Goal: Task Accomplishment & Management: Manage account settings

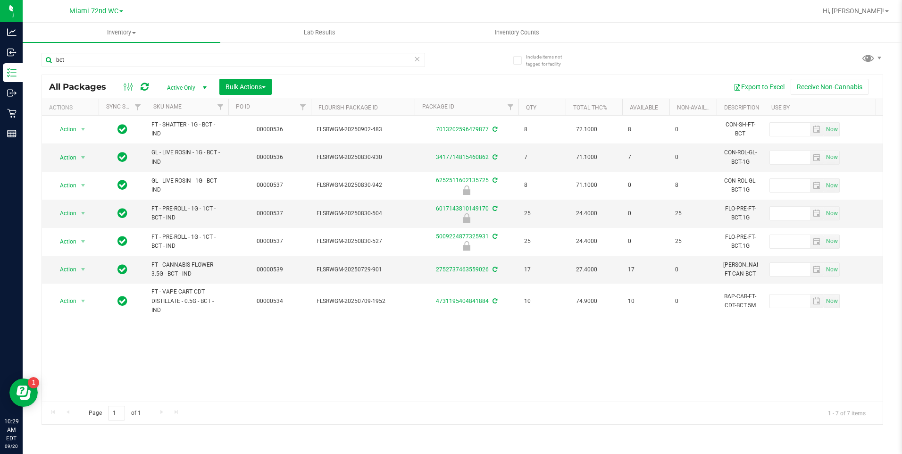
click at [196, 108] on th "SKU Name" at bounding box center [187, 107] width 83 height 17
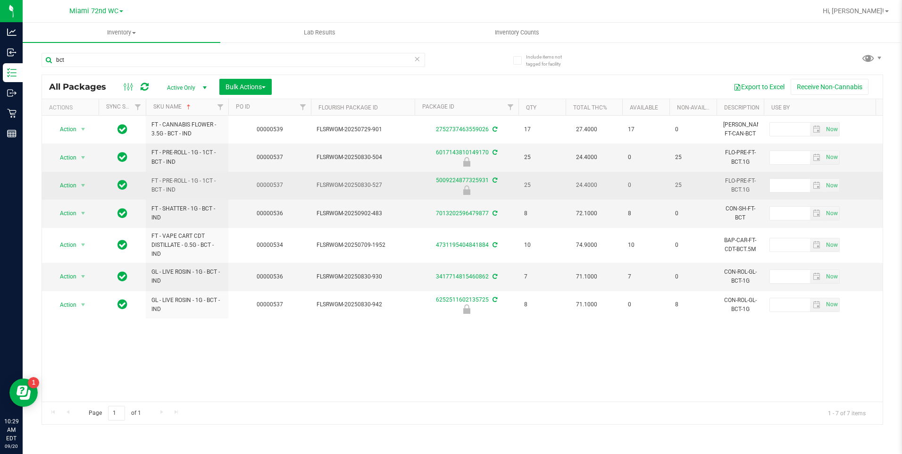
click at [173, 190] on span "FT - PRE-ROLL - 1G - 1CT - BCT - IND" at bounding box center [186, 185] width 71 height 18
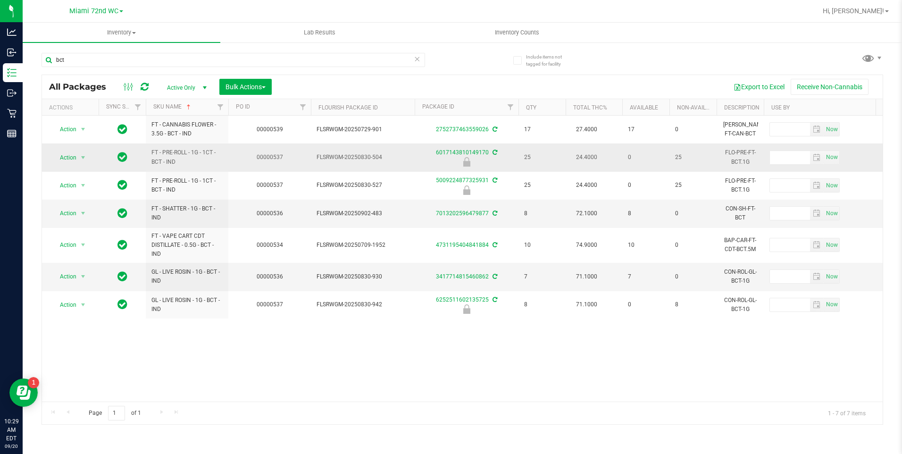
click at [193, 159] on span "FT - PRE-ROLL - 1G - 1CT - BCT - IND" at bounding box center [186, 157] width 71 height 18
click at [82, 157] on span "select" at bounding box center [83, 158] width 8 height 8
click at [75, 262] on li "Unlock package" at bounding box center [82, 269] width 60 height 14
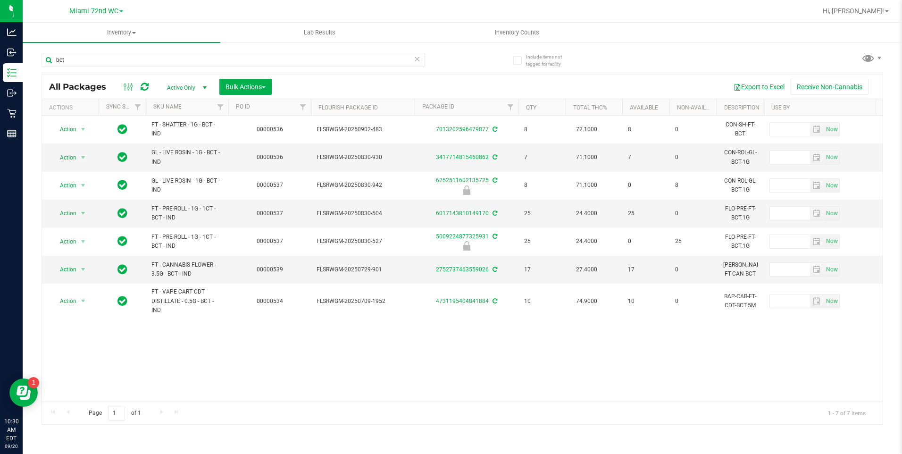
click at [435, 335] on div "Action Action Adjust qty Create package Edit attributes Global inventory Locate…" at bounding box center [462, 259] width 841 height 286
click at [192, 112] on th "SKU Name" at bounding box center [187, 107] width 83 height 17
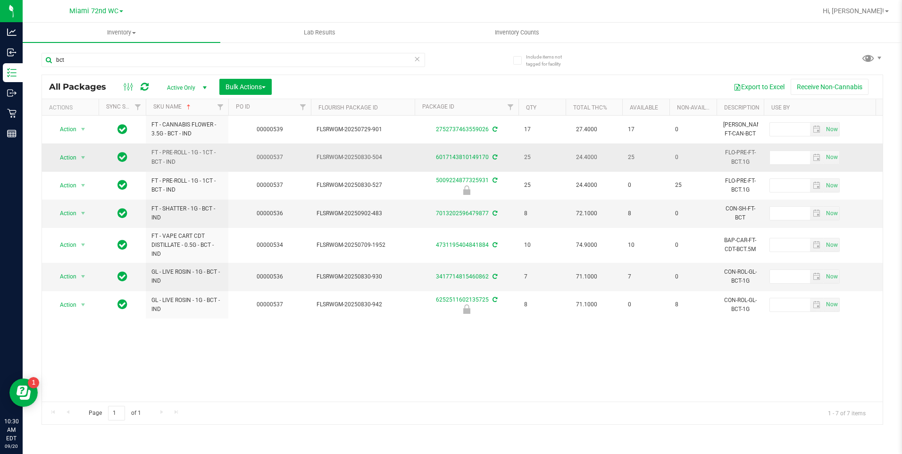
click at [252, 161] on td "00000537" at bounding box center [269, 157] width 83 height 28
click at [61, 159] on span "Action" at bounding box center [63, 157] width 25 height 13
click at [94, 242] on li "Lock package" at bounding box center [88, 243] width 73 height 14
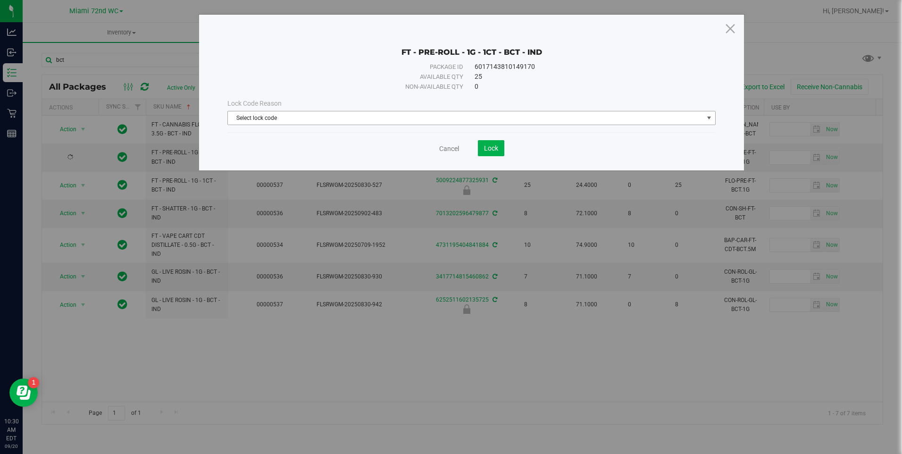
click at [484, 114] on span "Select lock code" at bounding box center [465, 117] width 475 height 13
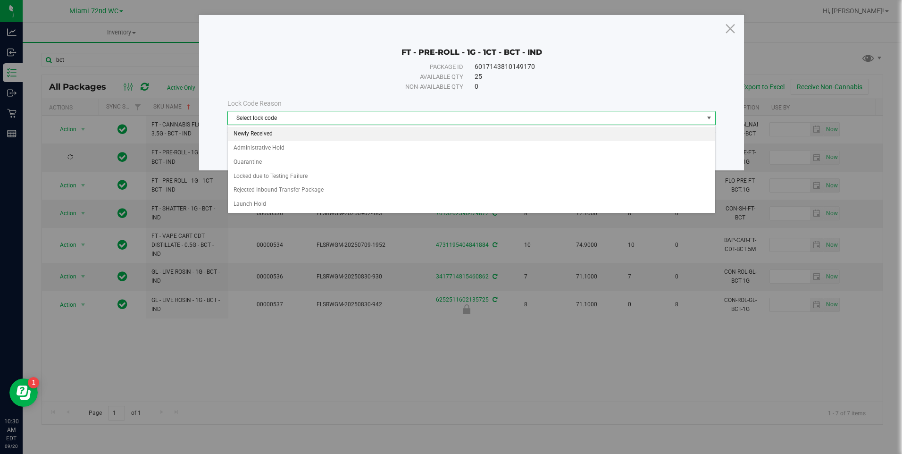
click at [271, 132] on li "Newly Received" at bounding box center [471, 134] width 487 height 14
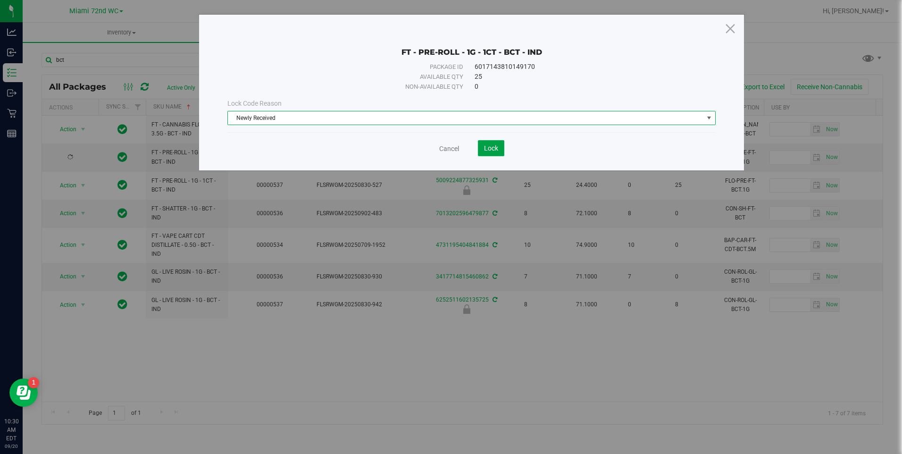
click at [491, 147] on span "Lock" at bounding box center [491, 148] width 14 height 8
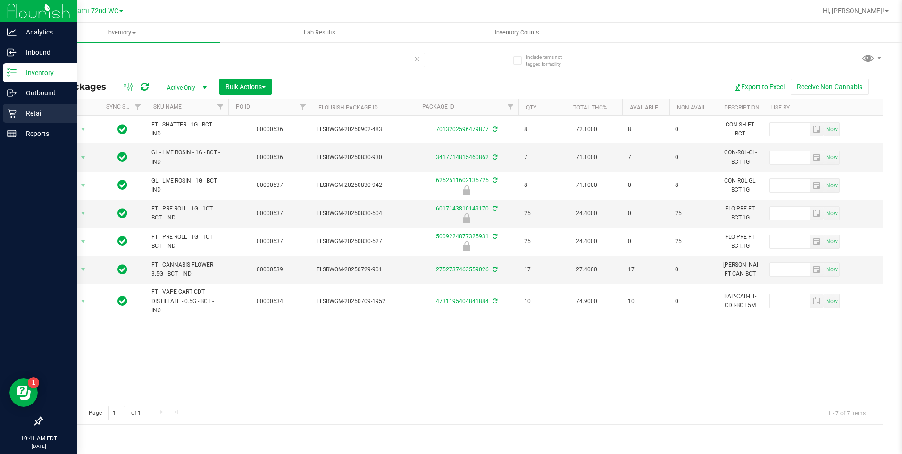
click at [12, 114] on icon at bounding box center [11, 113] width 9 height 9
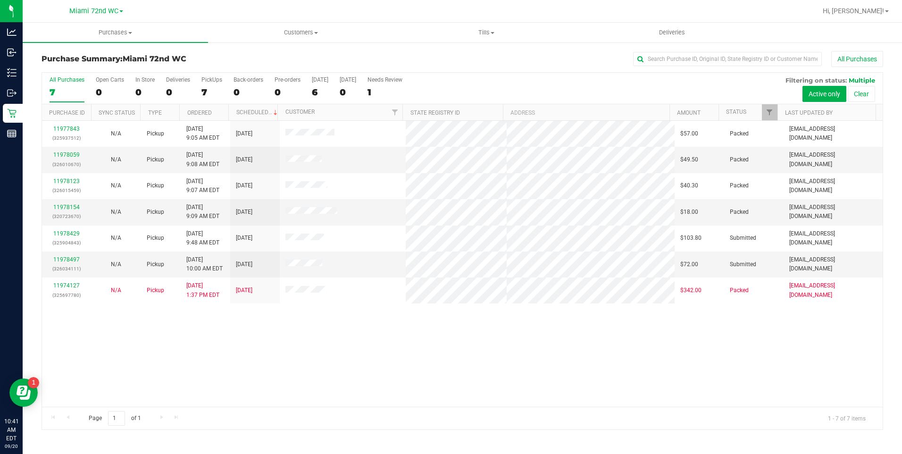
click at [240, 355] on div "11977843 (325937512) N/A Pickup 9/20/2025 9:05 AM EDT 9/20/2025 $57.00 Packed l…" at bounding box center [462, 264] width 841 height 286
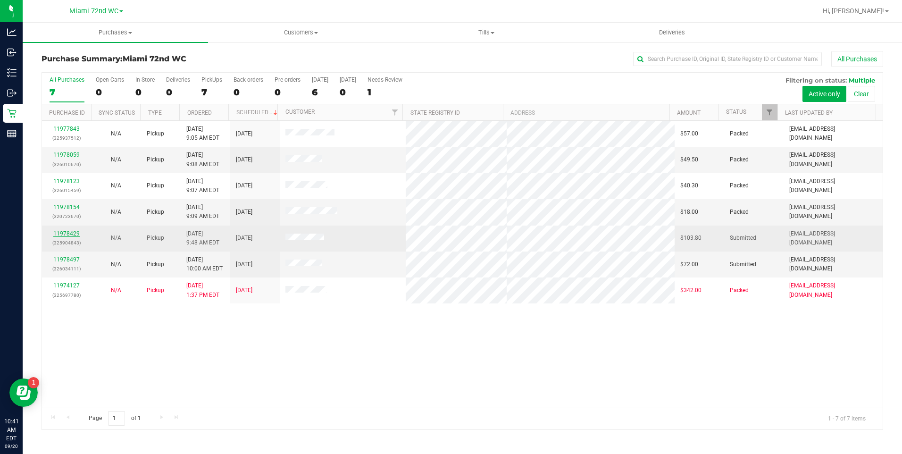
click at [65, 230] on link "11978429" at bounding box center [66, 233] width 26 height 7
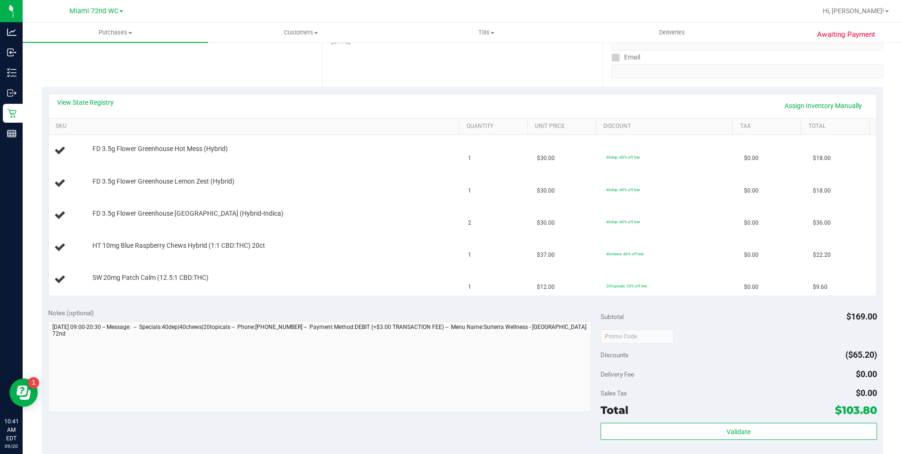
scroll to position [167, 0]
click at [298, 128] on link "SKU" at bounding box center [256, 128] width 400 height 8
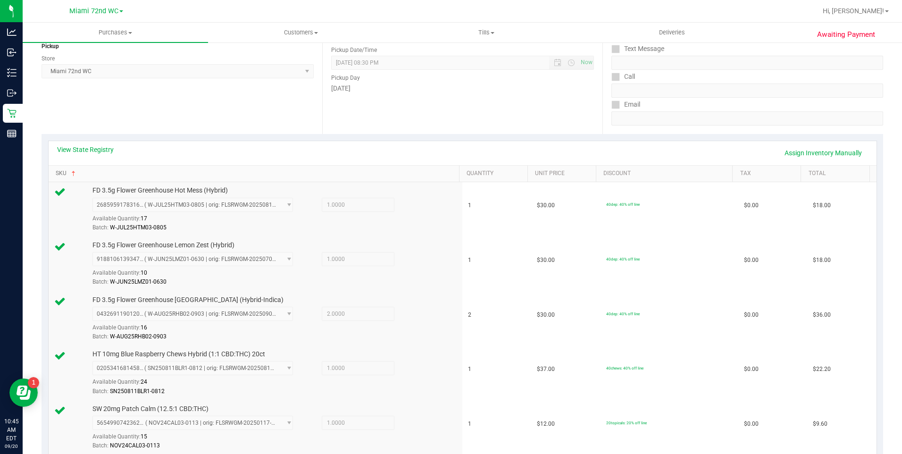
scroll to position [536, 0]
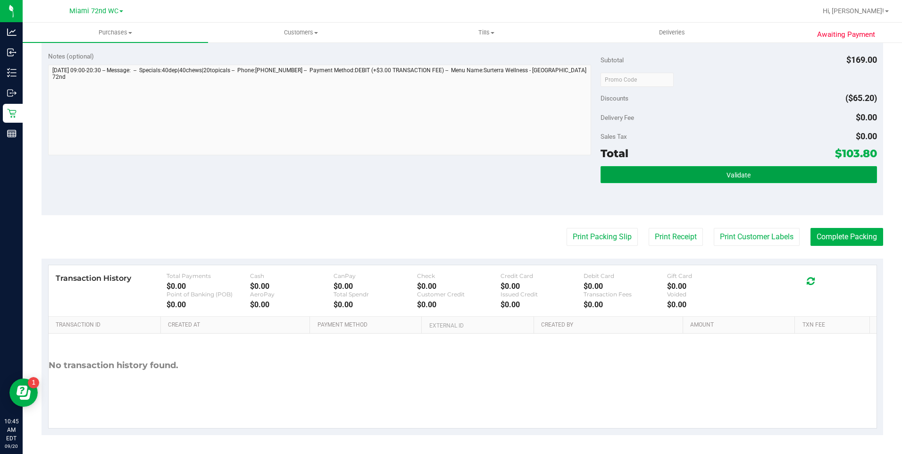
click at [835, 168] on button "Validate" at bounding box center [739, 174] width 276 height 17
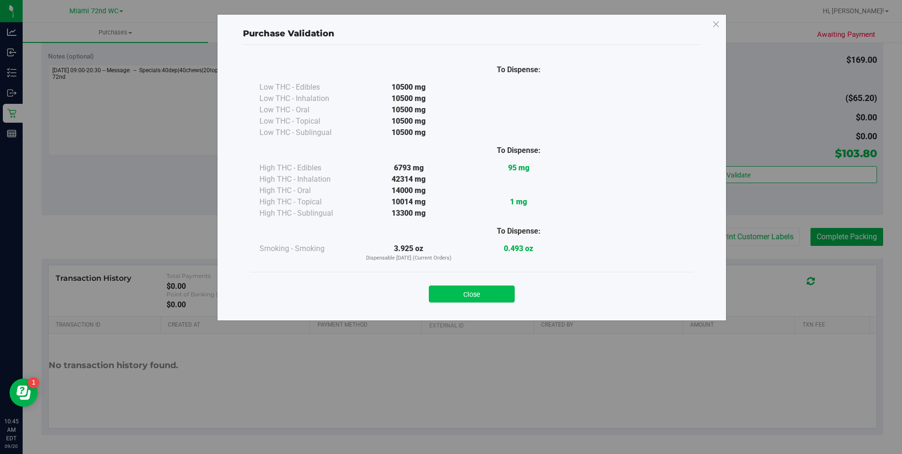
click at [475, 286] on button "Close" at bounding box center [472, 293] width 86 height 17
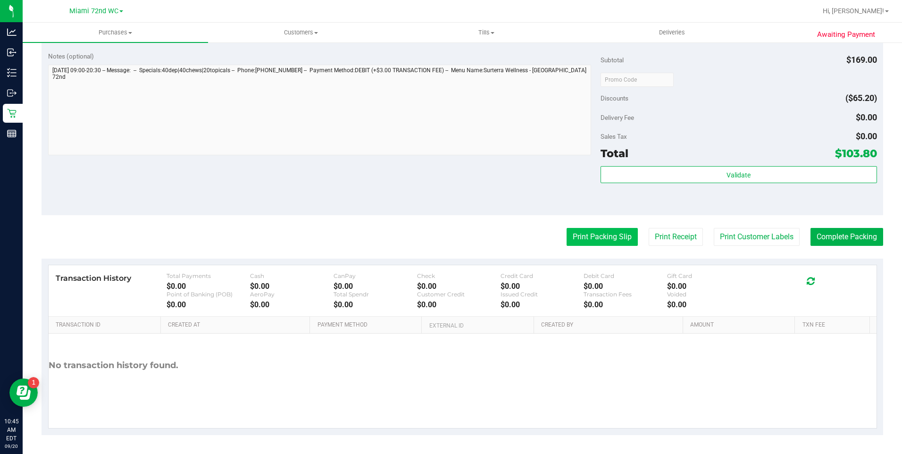
click at [606, 236] on button "Print Packing Slip" at bounding box center [602, 237] width 71 height 18
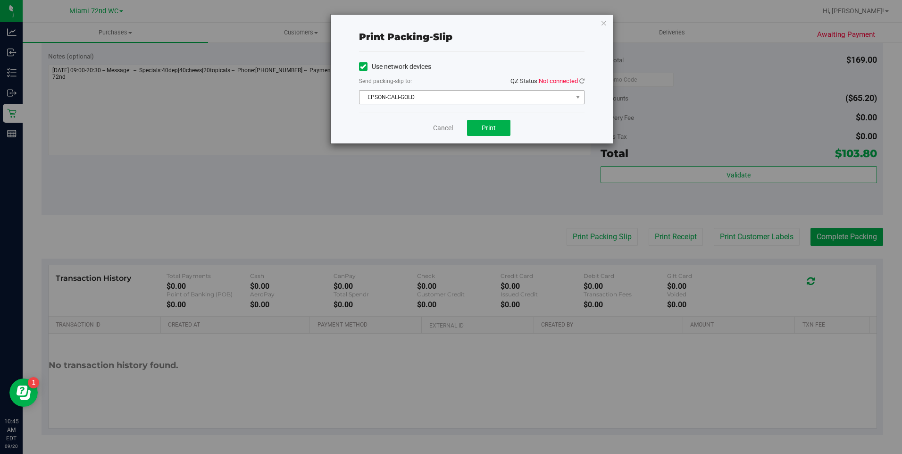
click at [546, 99] on span "EPSON-CALI-GOLD" at bounding box center [465, 97] width 213 height 13
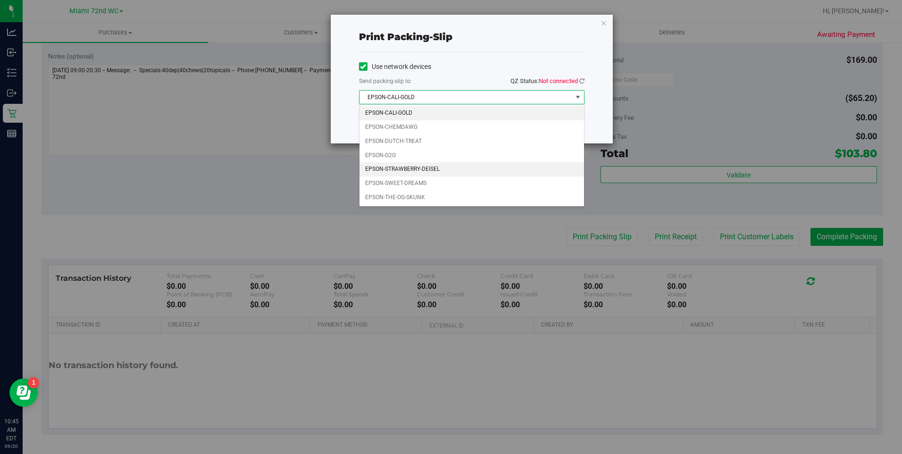
click at [439, 164] on li "EPSON-STRAWBERRY-DEISEL" at bounding box center [471, 169] width 225 height 14
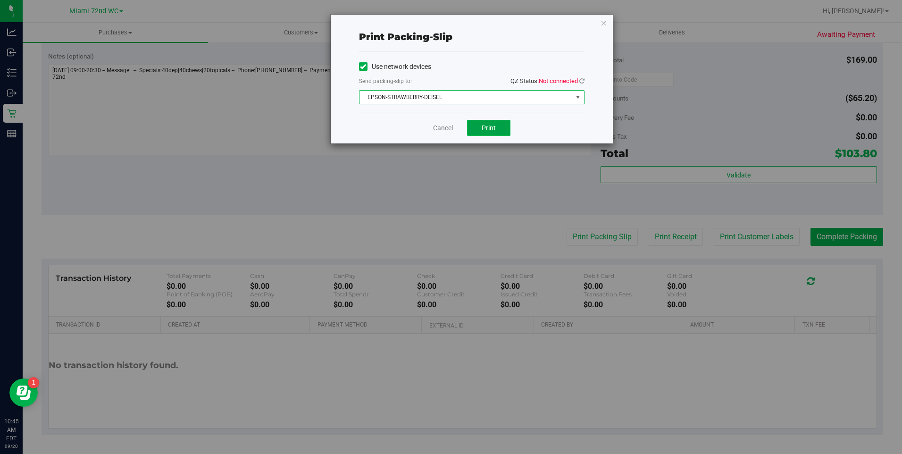
click at [499, 127] on button "Print" at bounding box center [488, 128] width 43 height 16
click at [441, 126] on link "Cancel" at bounding box center [443, 128] width 20 height 10
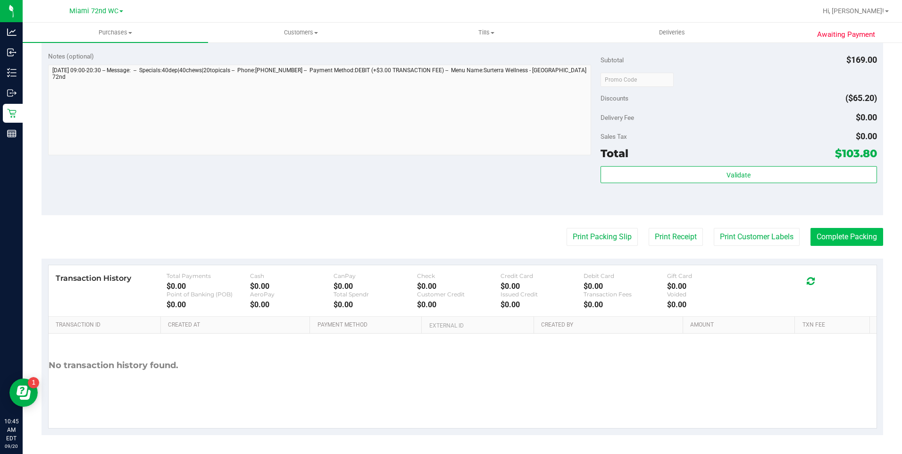
click at [818, 228] on button "Complete Packing" at bounding box center [846, 237] width 73 height 18
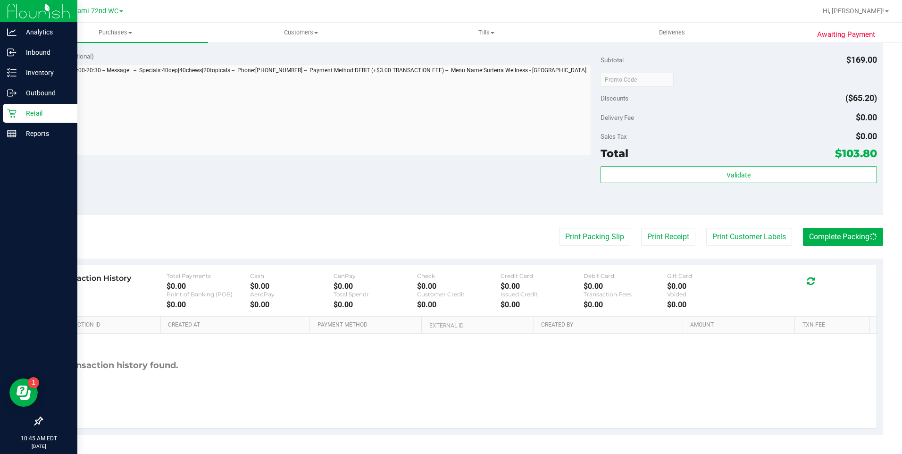
click at [20, 111] on p "Retail" at bounding box center [45, 113] width 57 height 11
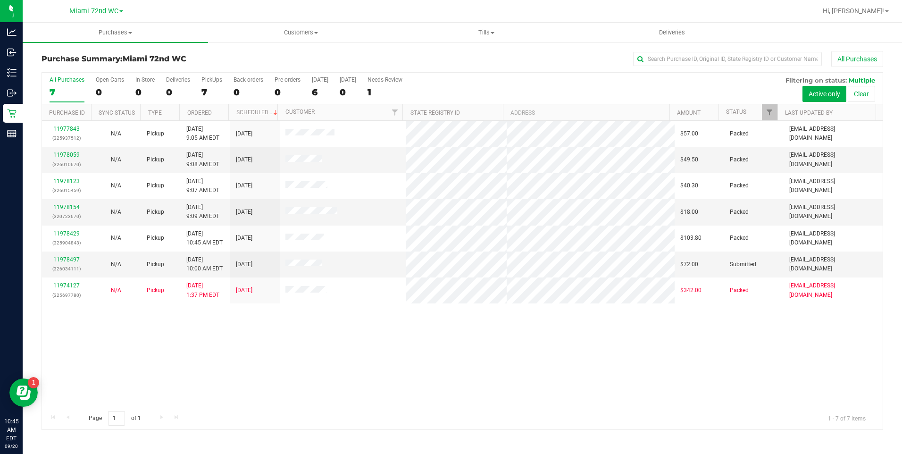
drag, startPoint x: 612, startPoint y: 363, endPoint x: 301, endPoint y: 313, distance: 314.8
click at [611, 363] on div "11977843 (325937512) N/A Pickup 9/20/2025 9:05 AM EDT 9/20/2025 $57.00 Packed l…" at bounding box center [462, 264] width 841 height 286
click at [75, 258] on link "11978497" at bounding box center [66, 259] width 26 height 7
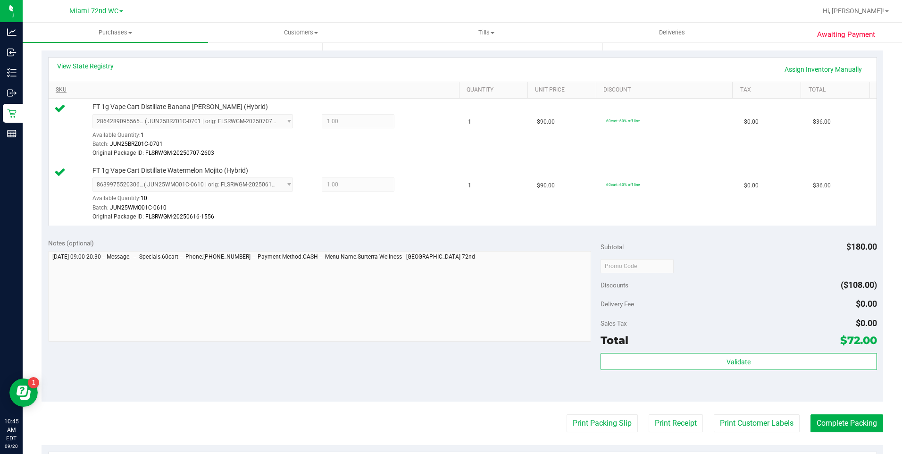
scroll to position [236, 0]
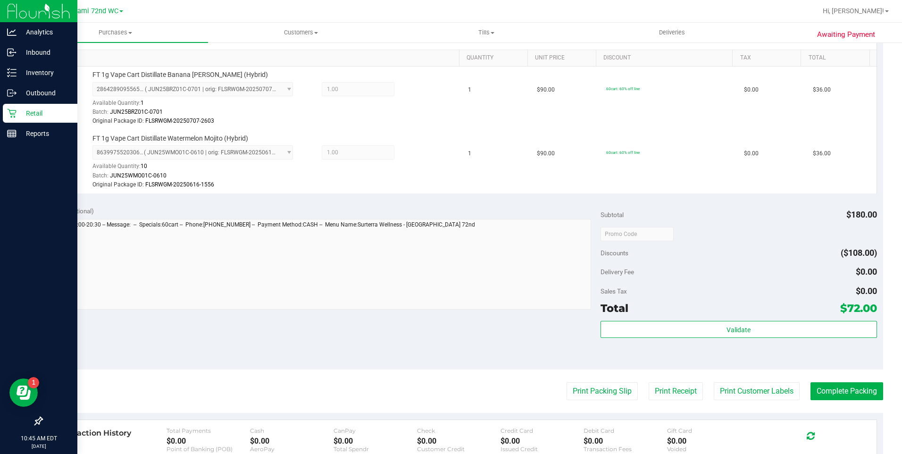
click at [16, 118] on div "Retail" at bounding box center [40, 113] width 75 height 19
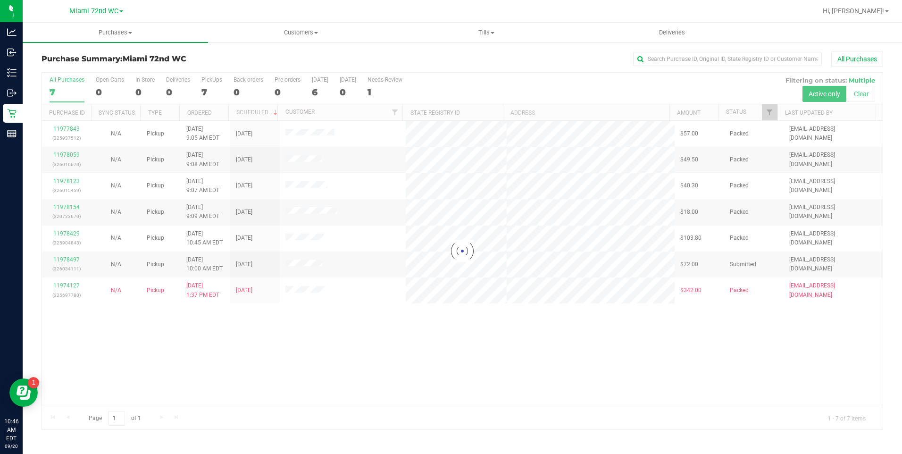
click at [75, 229] on div at bounding box center [462, 251] width 841 height 357
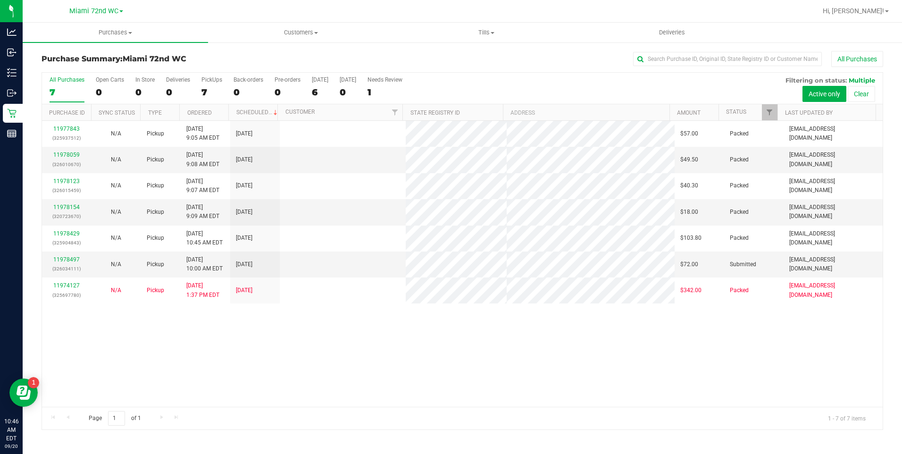
click at [72, 233] on link "11978429" at bounding box center [66, 233] width 26 height 7
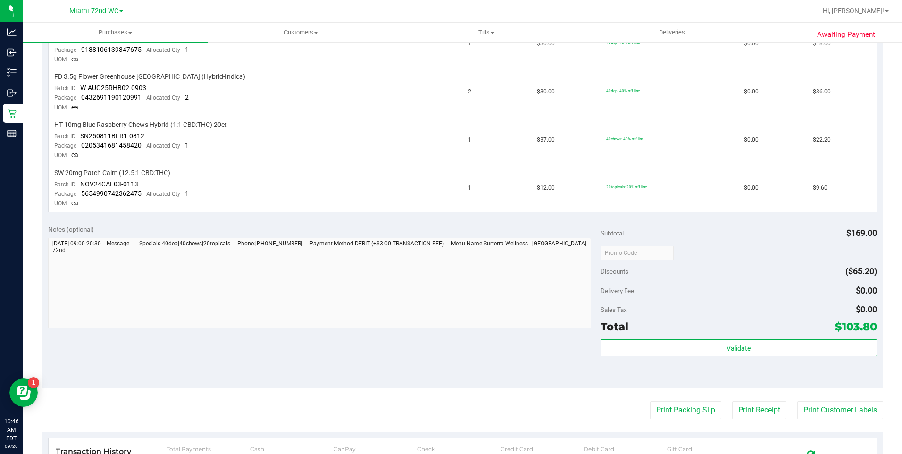
scroll to position [377, 0]
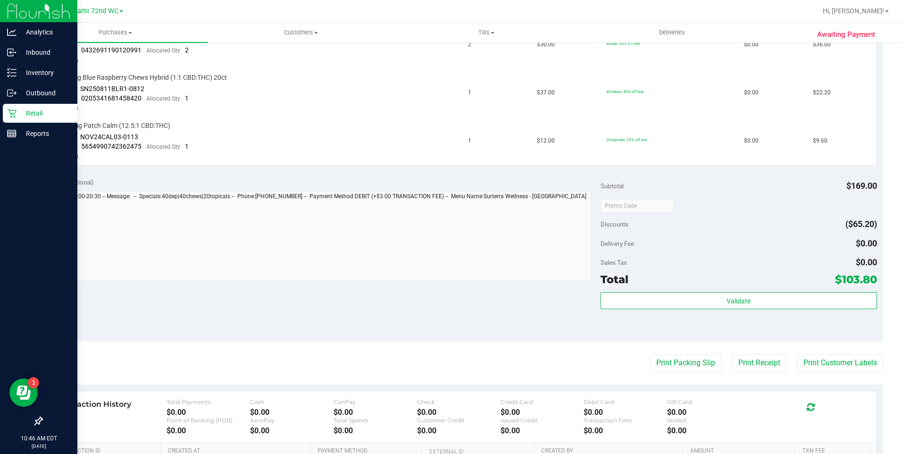
click at [23, 110] on p "Retail" at bounding box center [45, 113] width 57 height 11
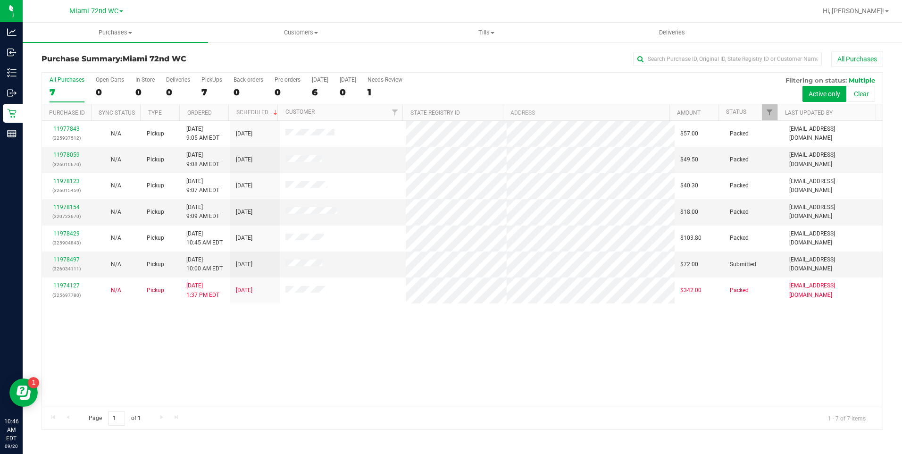
click at [318, 358] on div "11977843 (325937512) N/A Pickup 9/20/2025 9:05 AM EDT 9/20/2025 $57.00 Packed l…" at bounding box center [462, 264] width 841 height 286
click at [299, 356] on div "11977843 (325937512) N/A Pickup 9/20/2025 9:05 AM EDT 9/20/2025 $57.00 Packed l…" at bounding box center [462, 264] width 841 height 286
drag, startPoint x: 271, startPoint y: 336, endPoint x: 181, endPoint y: 292, distance: 100.6
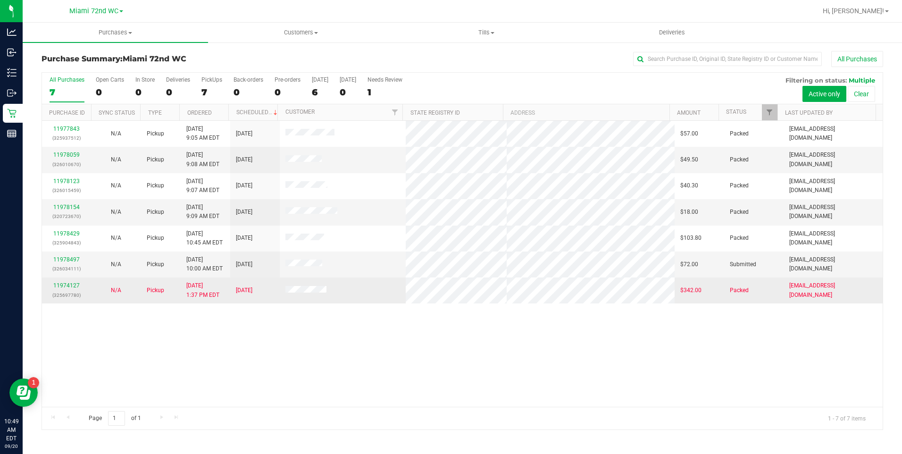
click at [270, 336] on div "11977843 (325937512) N/A Pickup 9/20/2025 9:05 AM EDT 9/20/2025 $57.00 Packed l…" at bounding box center [462, 264] width 841 height 286
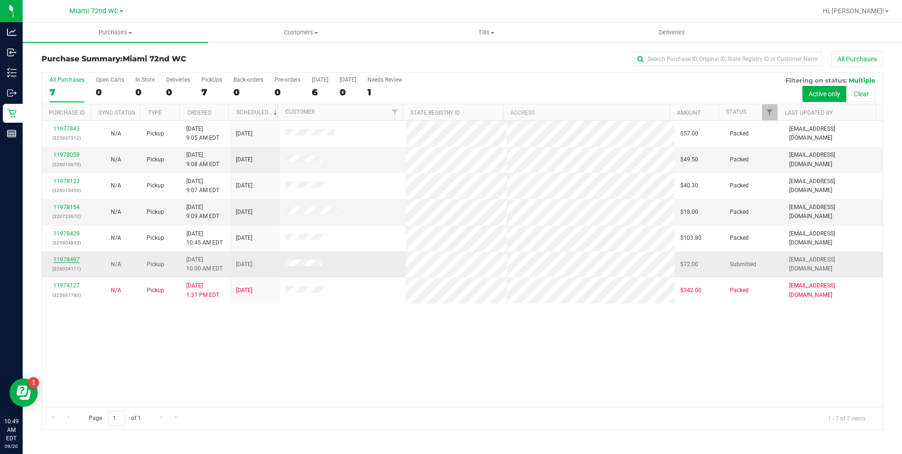
click at [70, 259] on link "11978497" at bounding box center [66, 259] width 26 height 7
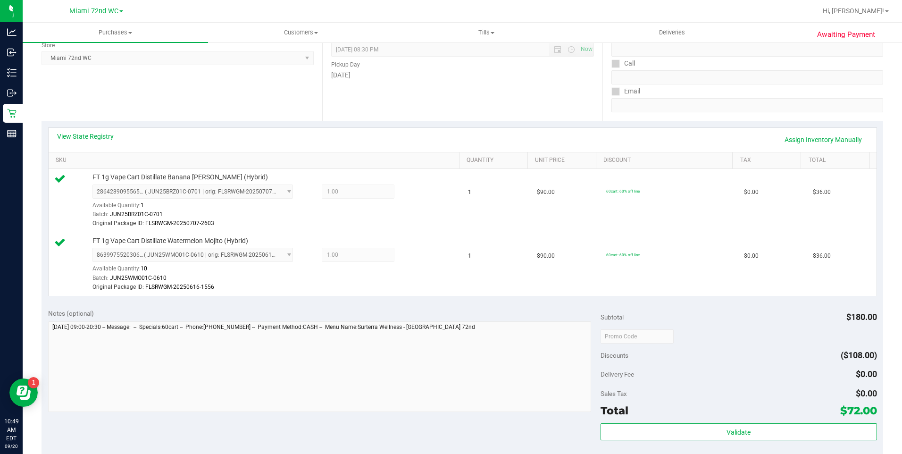
scroll to position [283, 0]
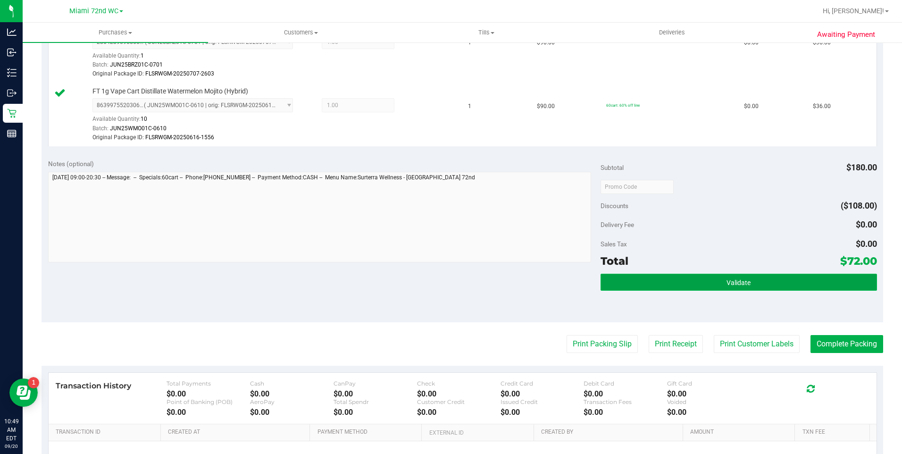
click at [728, 284] on span "Validate" at bounding box center [739, 283] width 24 height 8
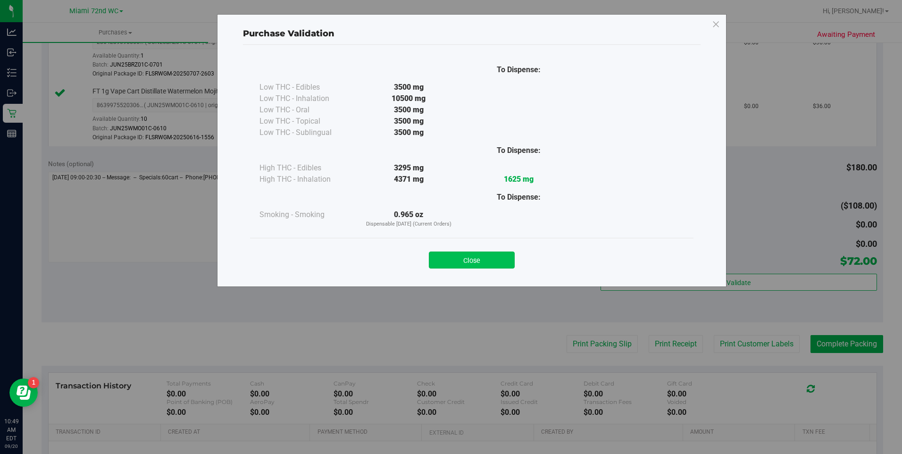
click at [487, 260] on button "Close" at bounding box center [472, 259] width 86 height 17
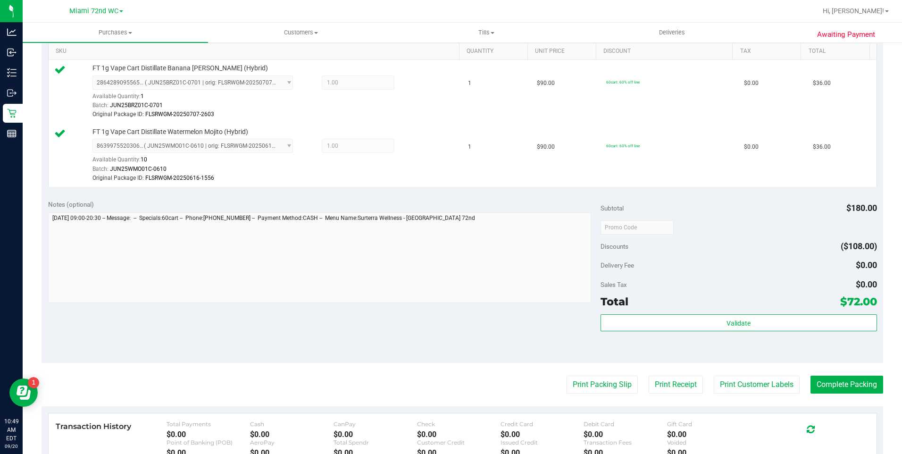
scroll to position [390, 0]
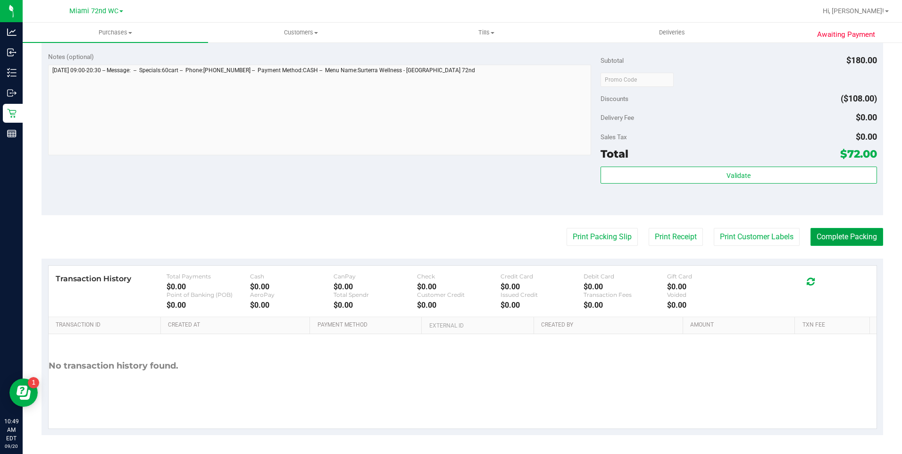
click at [862, 240] on button "Complete Packing" at bounding box center [846, 237] width 73 height 18
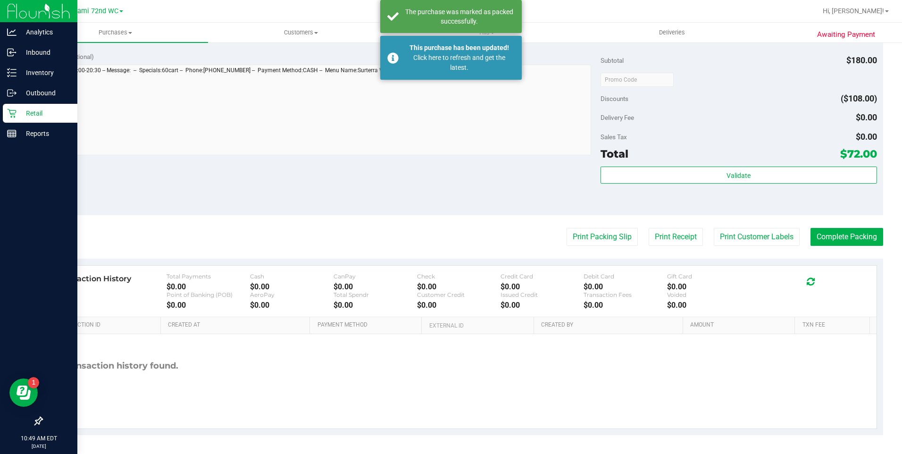
click at [9, 112] on icon at bounding box center [11, 113] width 9 height 9
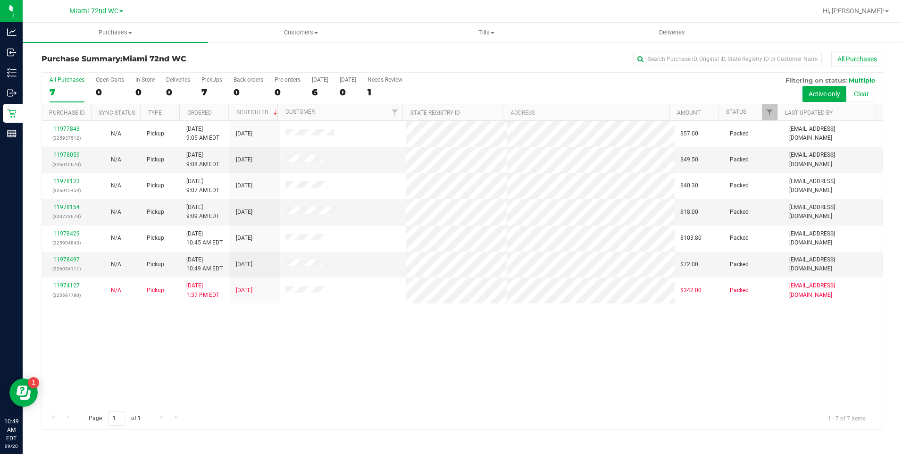
click at [184, 332] on div "11977843 (325937512) N/A Pickup 9/20/2025 9:05 AM EDT 9/20/2025 $57.00 Packed l…" at bounding box center [462, 264] width 841 height 286
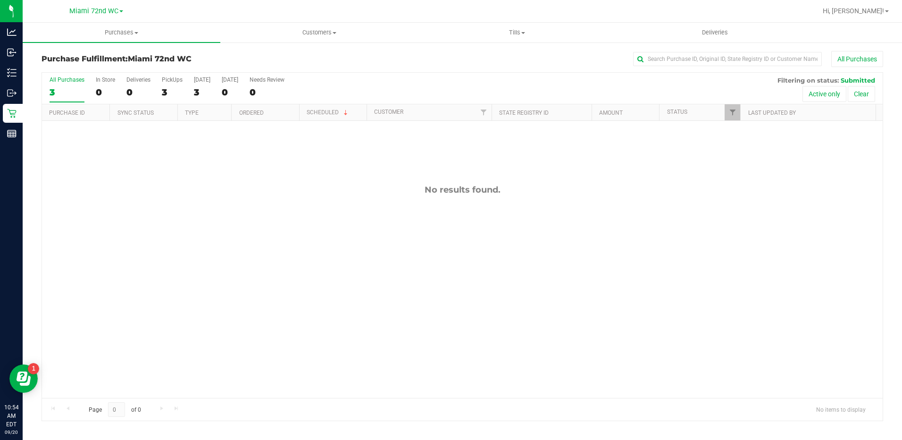
click at [604, 294] on div "No results found." at bounding box center [462, 291] width 841 height 341
